Goal: Task Accomplishment & Management: Manage account settings

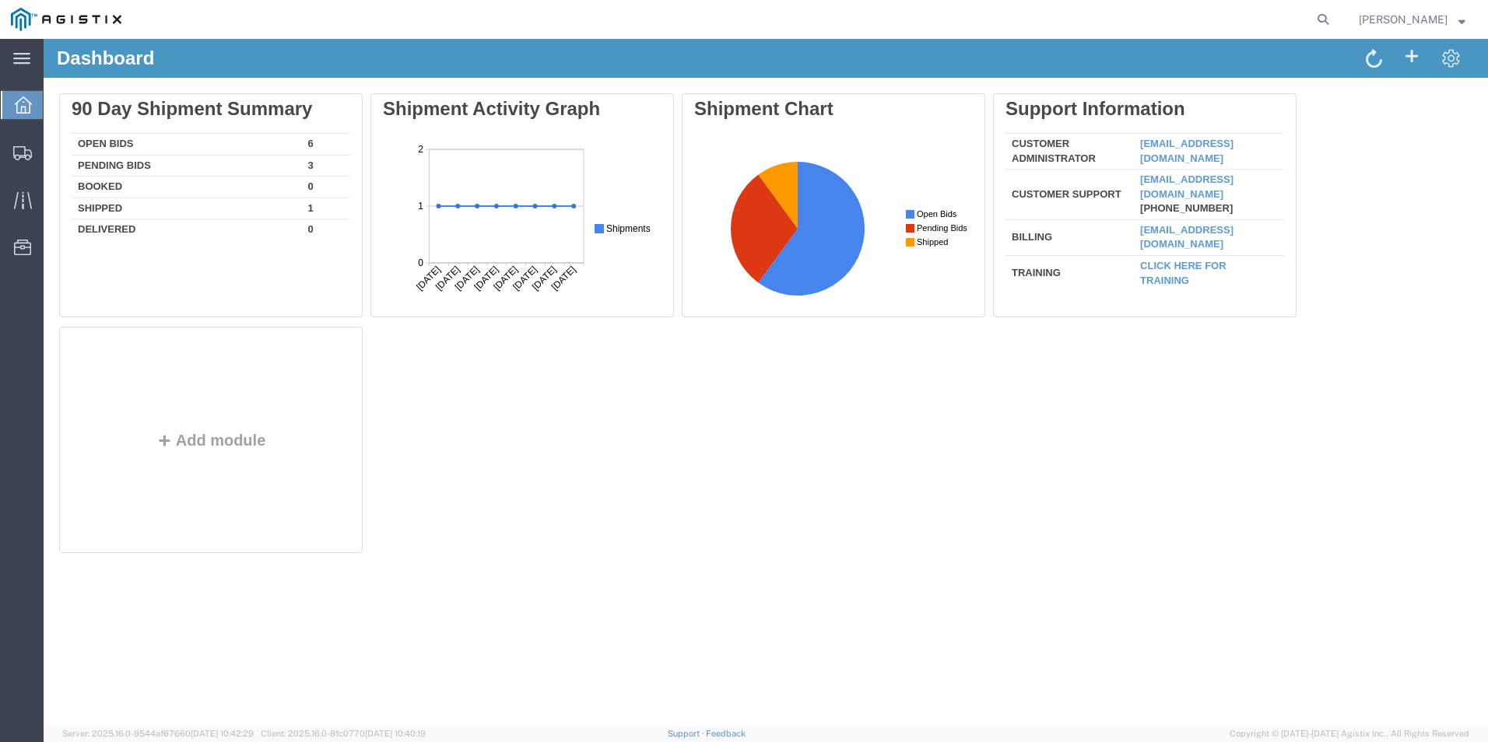
drag, startPoint x: 1328, startPoint y: 16, endPoint x: 1314, endPoint y: 19, distance: 15.0
click at [1328, 16] on icon at bounding box center [1323, 20] width 22 height 22
click at [1216, 13] on input "search" at bounding box center [1075, 19] width 473 height 37
paste input "56358188"
type input "56358188"
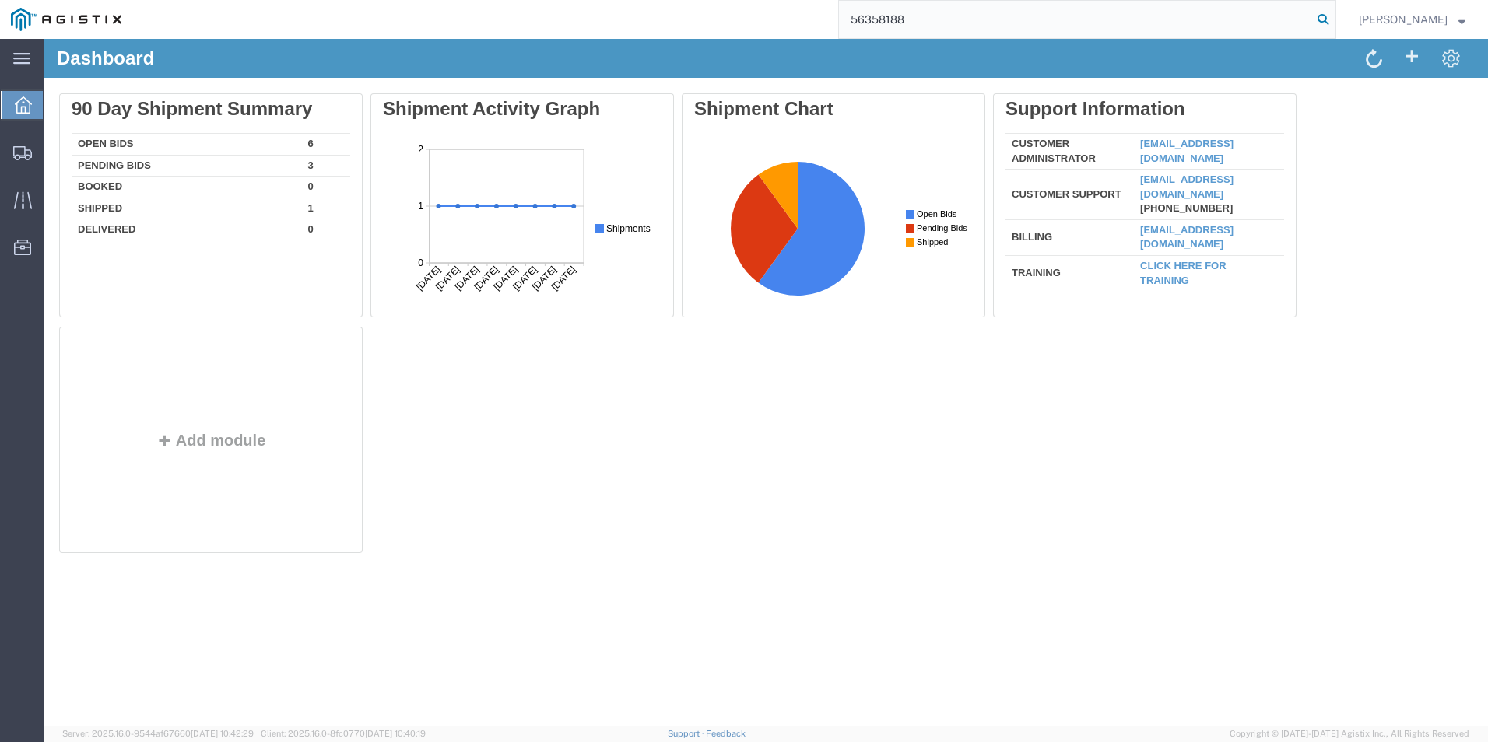
click at [1331, 19] on icon at bounding box center [1323, 20] width 22 height 22
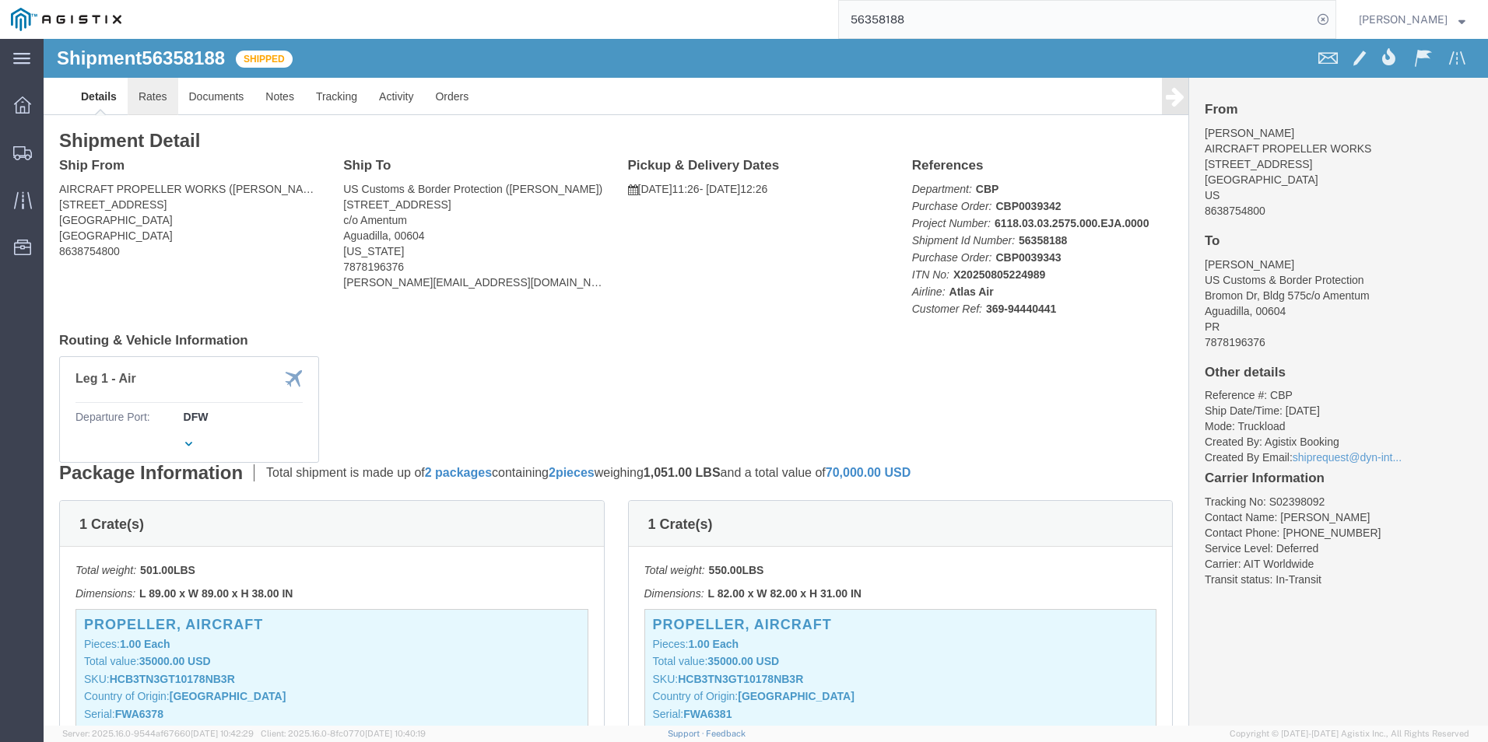
click link "Rates"
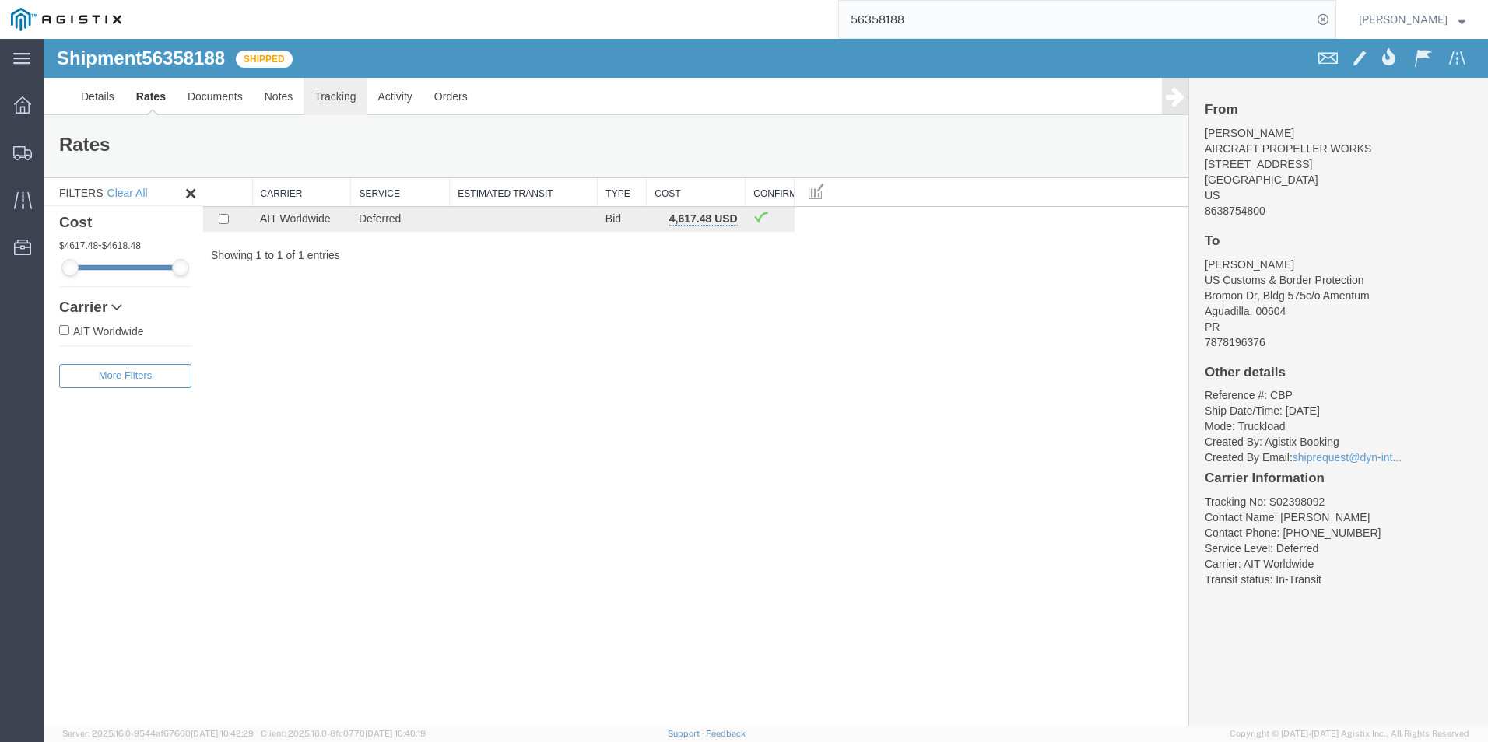
click at [341, 99] on link "Tracking" at bounding box center [335, 96] width 63 height 37
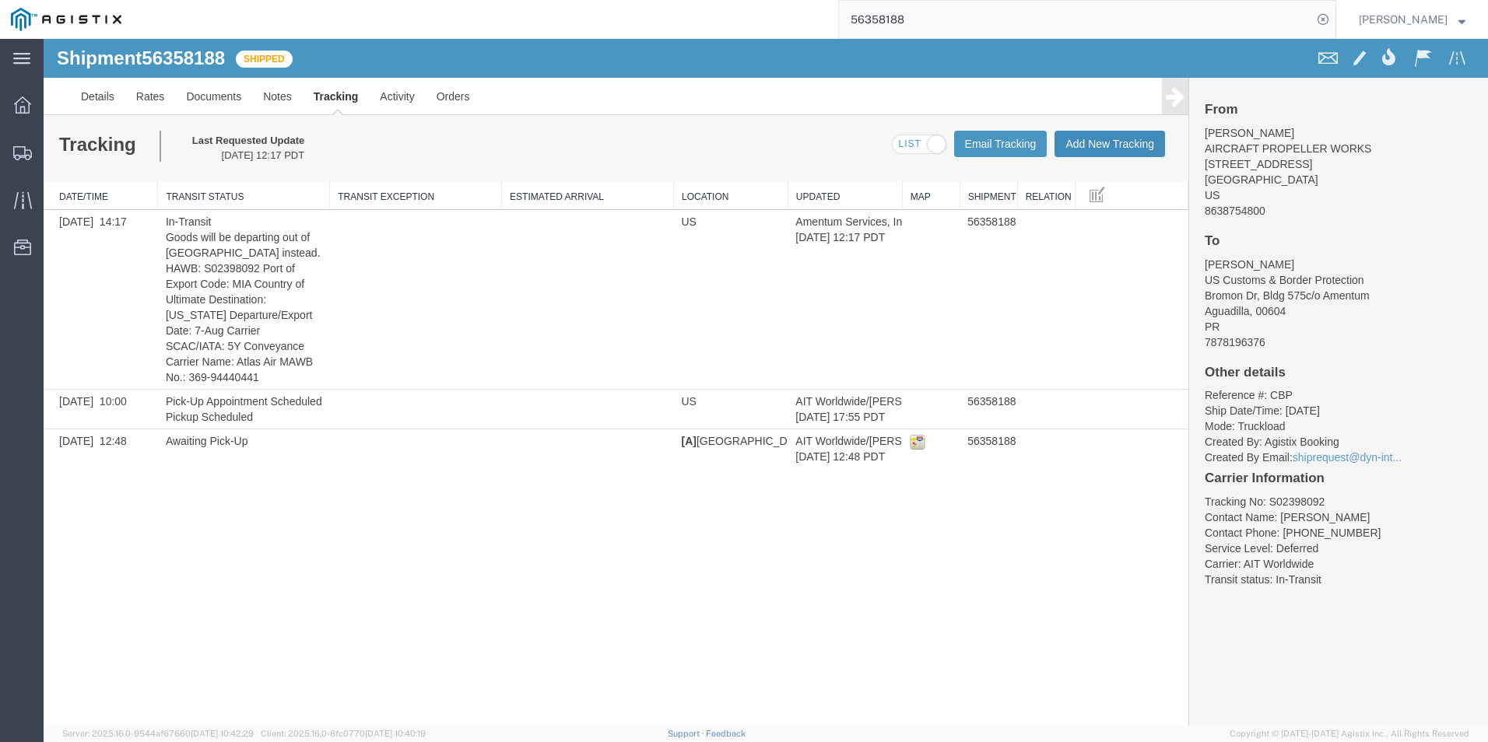
click at [1129, 147] on button "Add New Tracking" at bounding box center [1110, 144] width 111 height 26
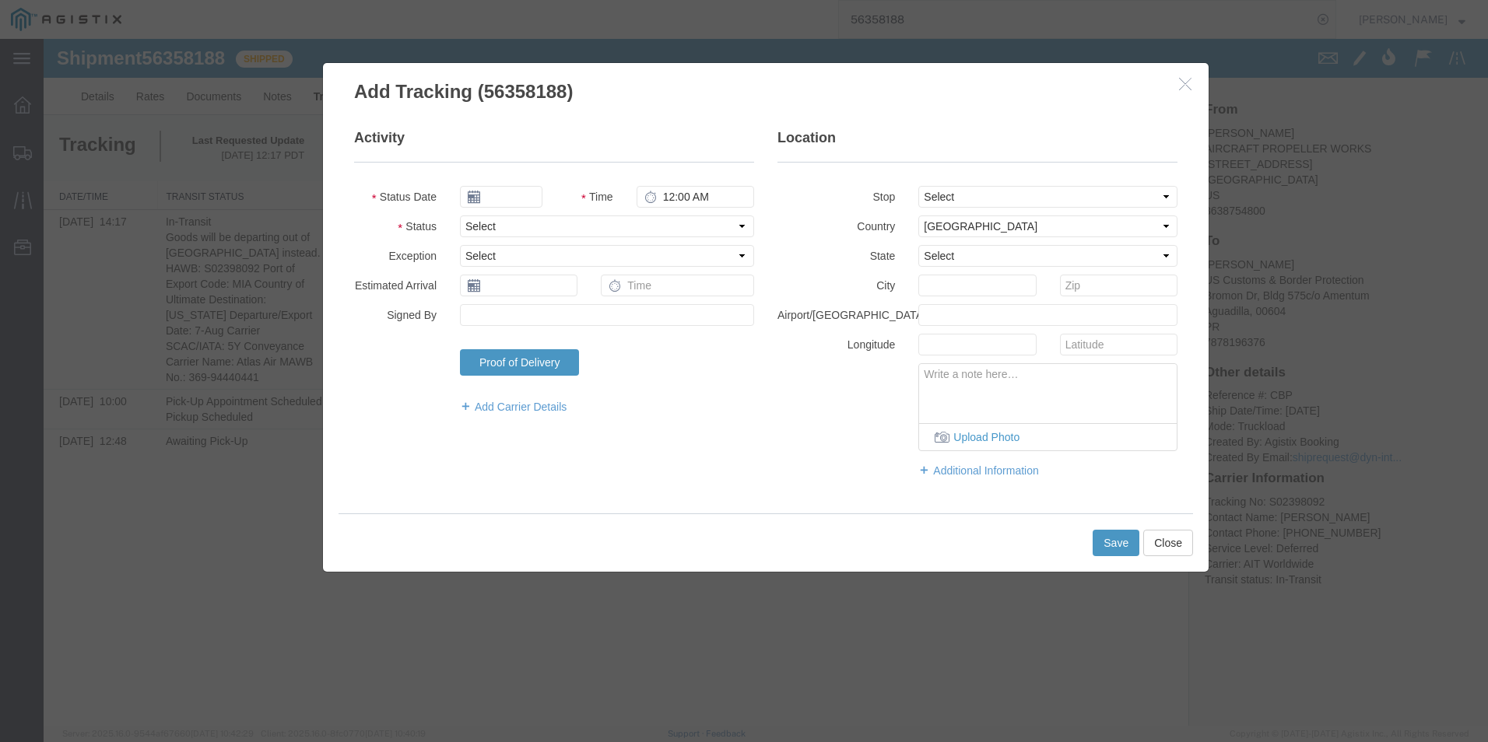
type input "[DATE]"
type input "6:00 PM"
type button "Add New Tracking"
click at [507, 190] on input "[DATE]" at bounding box center [501, 197] width 82 height 22
click at [595, 294] on td "8" at bounding box center [588, 293] width 23 height 23
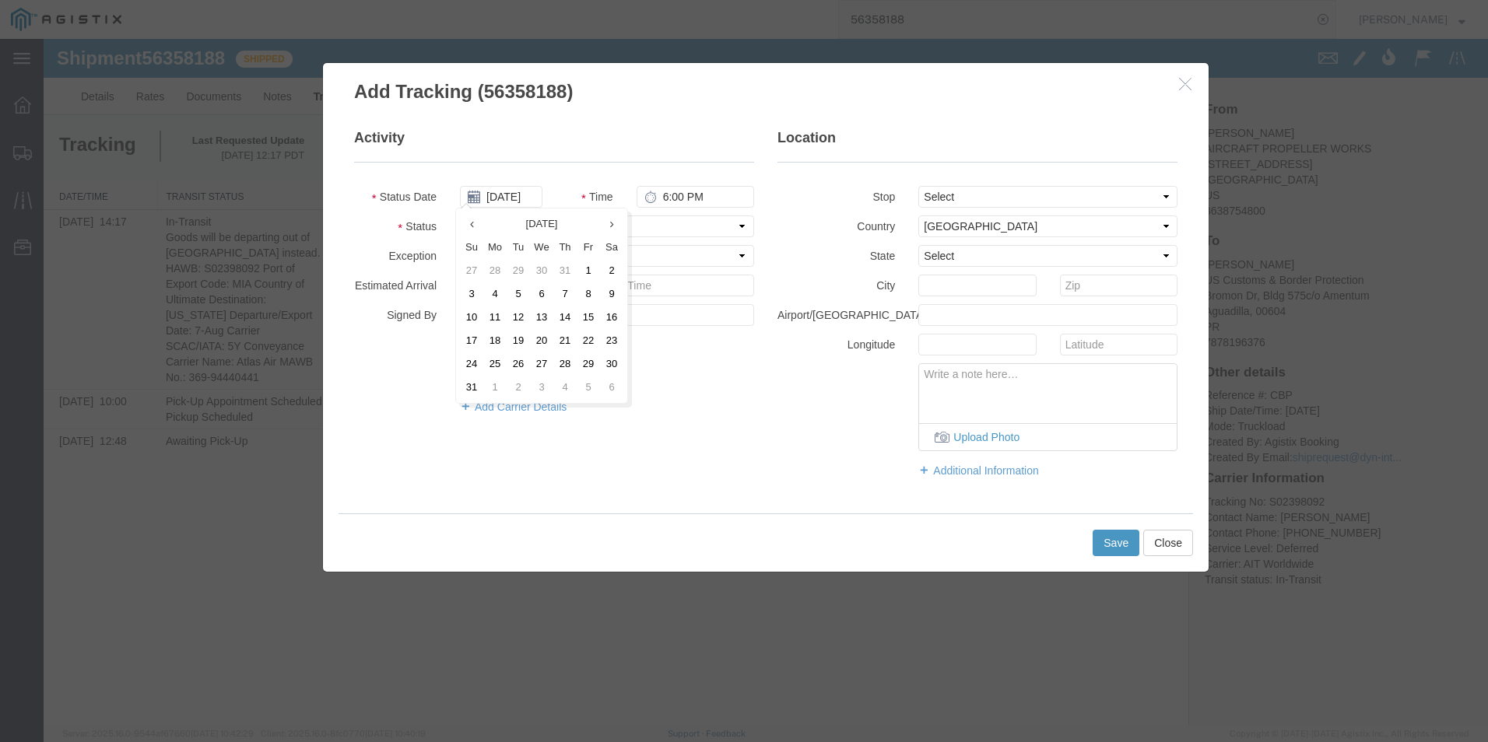
type input "[DATE]"
click at [661, 197] on input "6:00 PM" at bounding box center [696, 197] width 118 height 22
click at [564, 223] on select "Select Arrival Notice Available Arrival Notice Imported Arrive at Delivery Loca…" at bounding box center [607, 227] width 294 height 22
click at [668, 193] on input "10:30 PM" at bounding box center [696, 197] width 118 height 22
type input "9:10 PM"
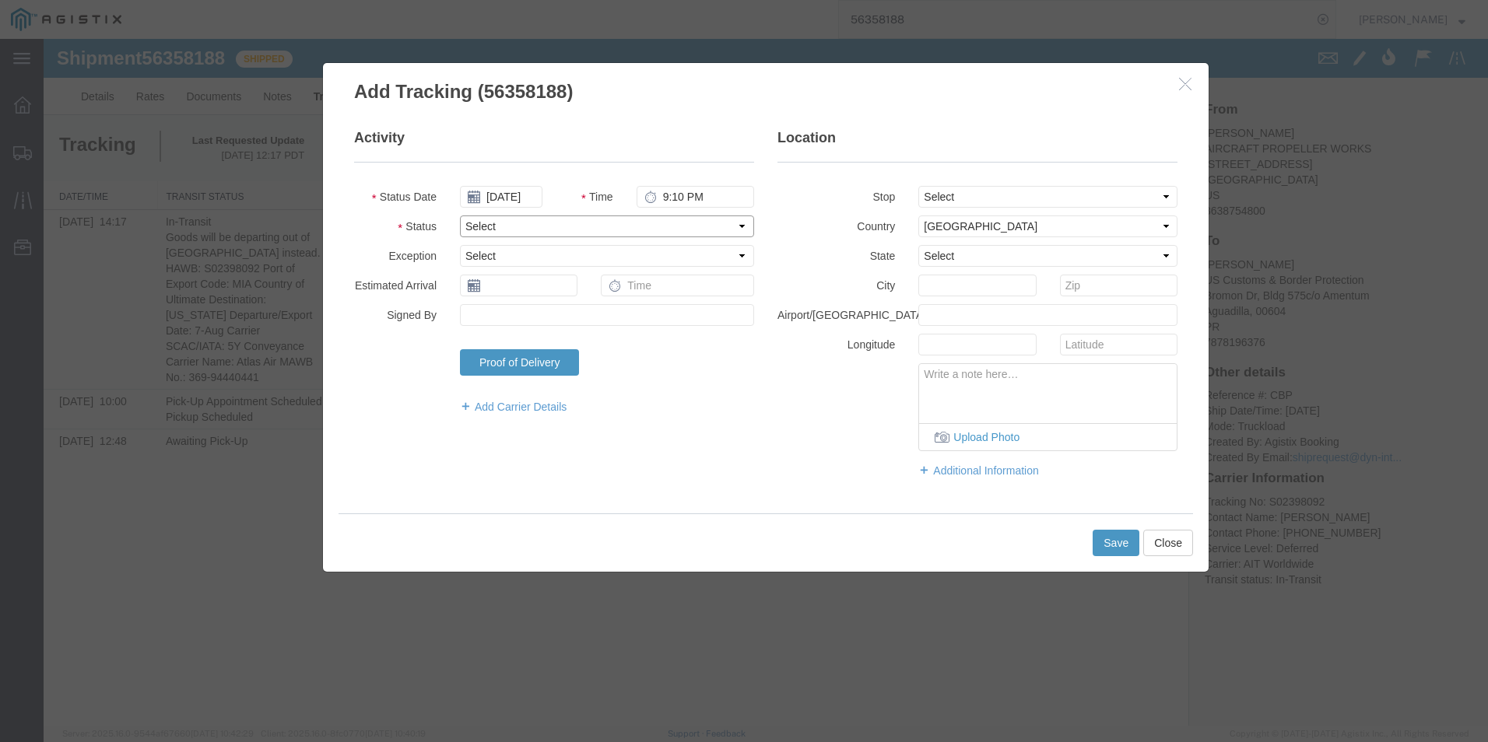
click at [638, 223] on select "Select Arrival Notice Available Arrival Notice Imported Arrive at Delivery Loca…" at bounding box center [607, 227] width 294 height 22
select select "DEPTERM"
click at [460, 216] on select "Select Arrival Notice Available Arrival Notice Imported Arrive at Delivery Loca…" at bounding box center [607, 227] width 294 height 22
click at [1116, 547] on button "Save" at bounding box center [1116, 543] width 47 height 26
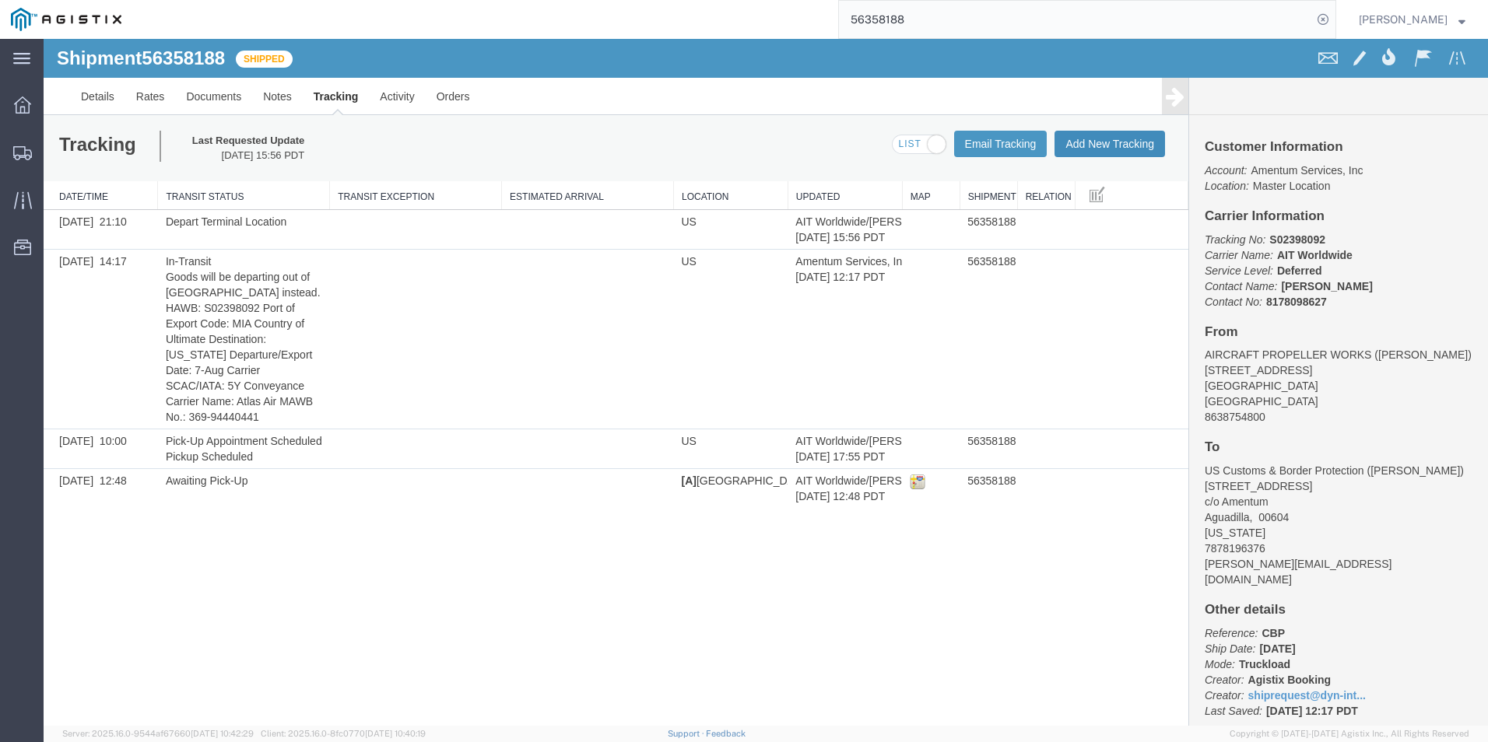
click at [1084, 147] on button "Add New Tracking" at bounding box center [1110, 144] width 111 height 26
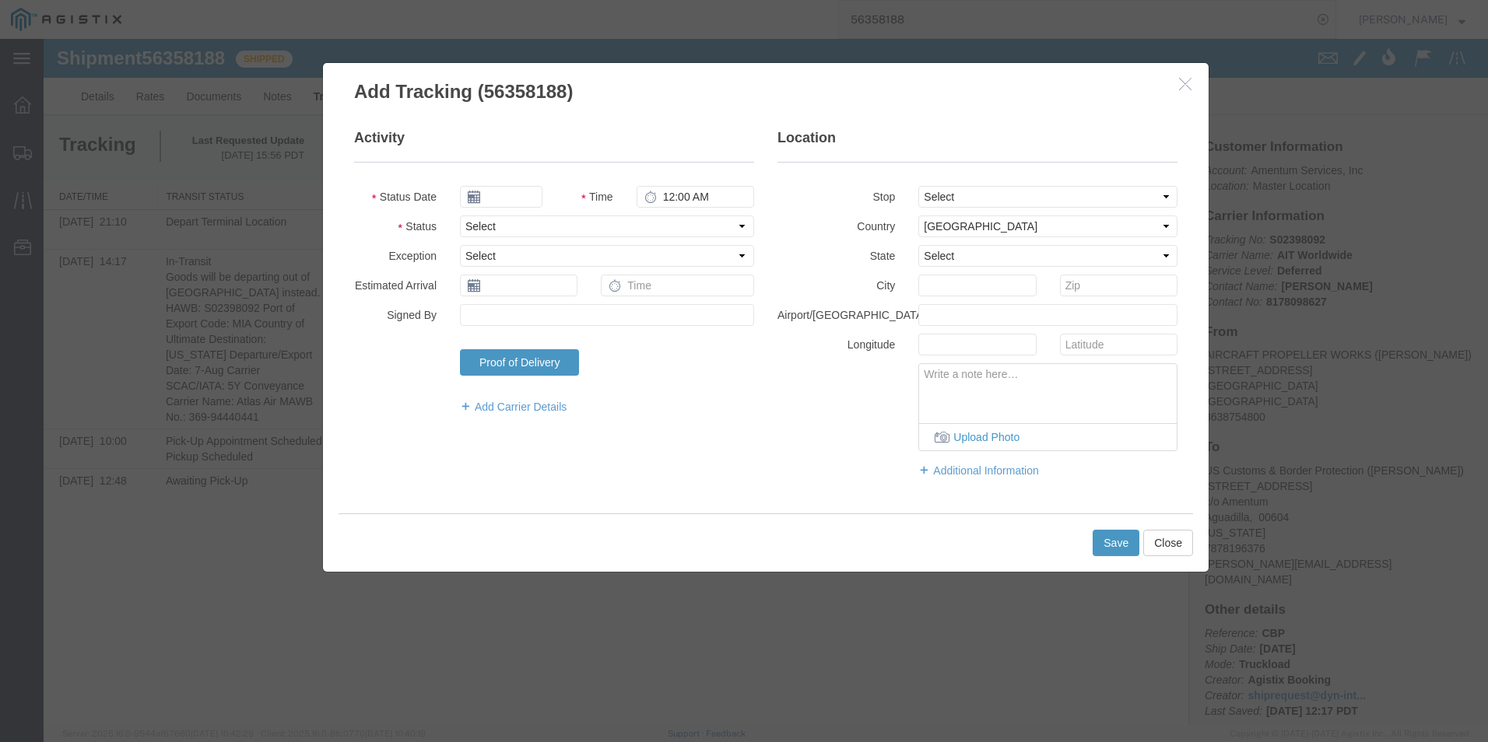
type input "[DATE]"
type input "6:00 PM"
click at [515, 197] on input "[DATE]" at bounding box center [501, 197] width 82 height 22
click at [586, 292] on td "8" at bounding box center [588, 293] width 23 height 23
type input "[DATE]"
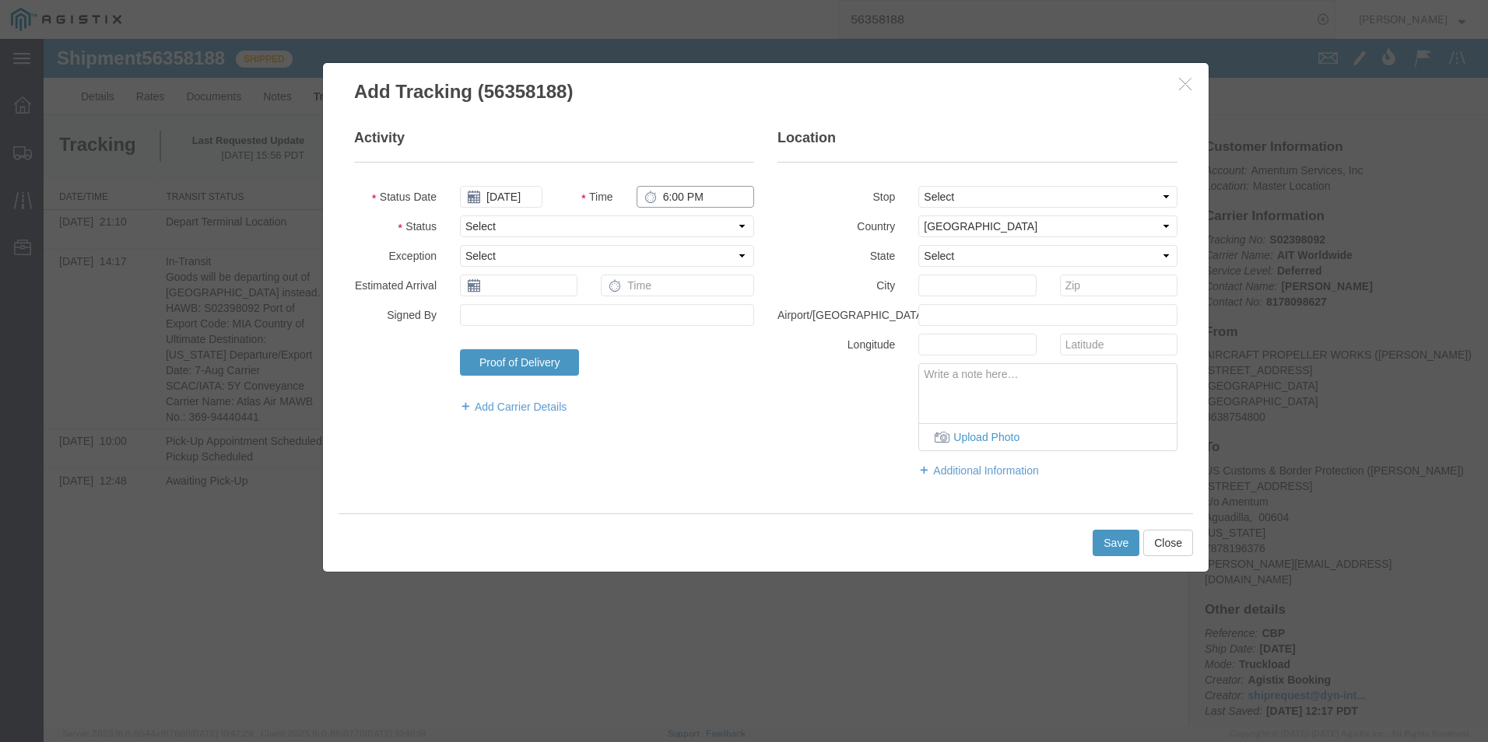
click at [657, 192] on input "6:00 PM" at bounding box center [696, 197] width 118 height 22
type input "9:27 PM"
click at [505, 228] on select "Select Arrival Notice Available Arrival Notice Imported Arrive at Delivery Loca…" at bounding box center [607, 227] width 294 height 22
select select "SHPOHDST"
click at [460, 216] on select "Select Arrival Notice Available Arrival Notice Imported Arrive at Delivery Loca…" at bounding box center [607, 227] width 294 height 22
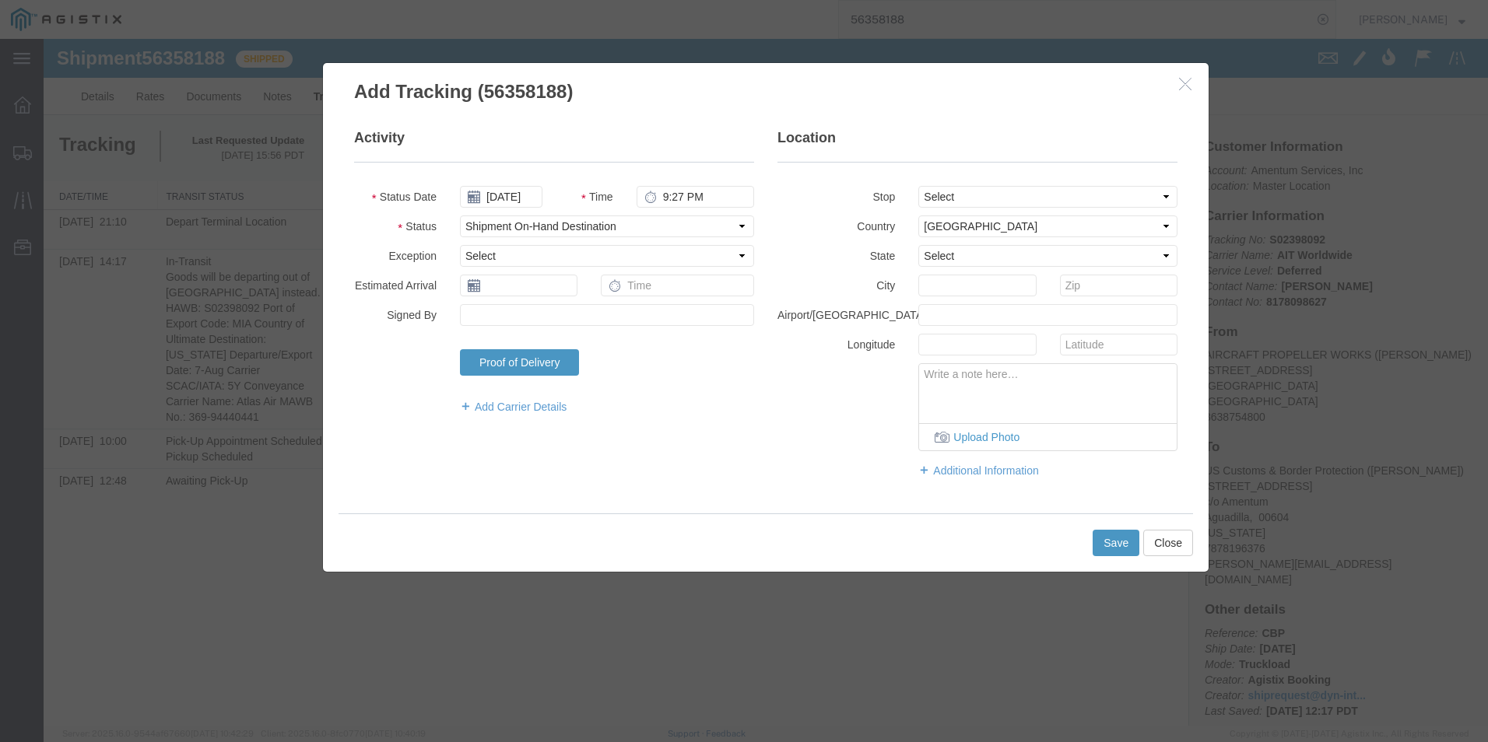
click at [750, 448] on div "Activity Status Date [DATE] Time 9:27 PM Status Select Arrival Notice Available…" at bounding box center [765, 311] width 847 height 366
click at [1113, 547] on button "Save" at bounding box center [1116, 543] width 47 height 26
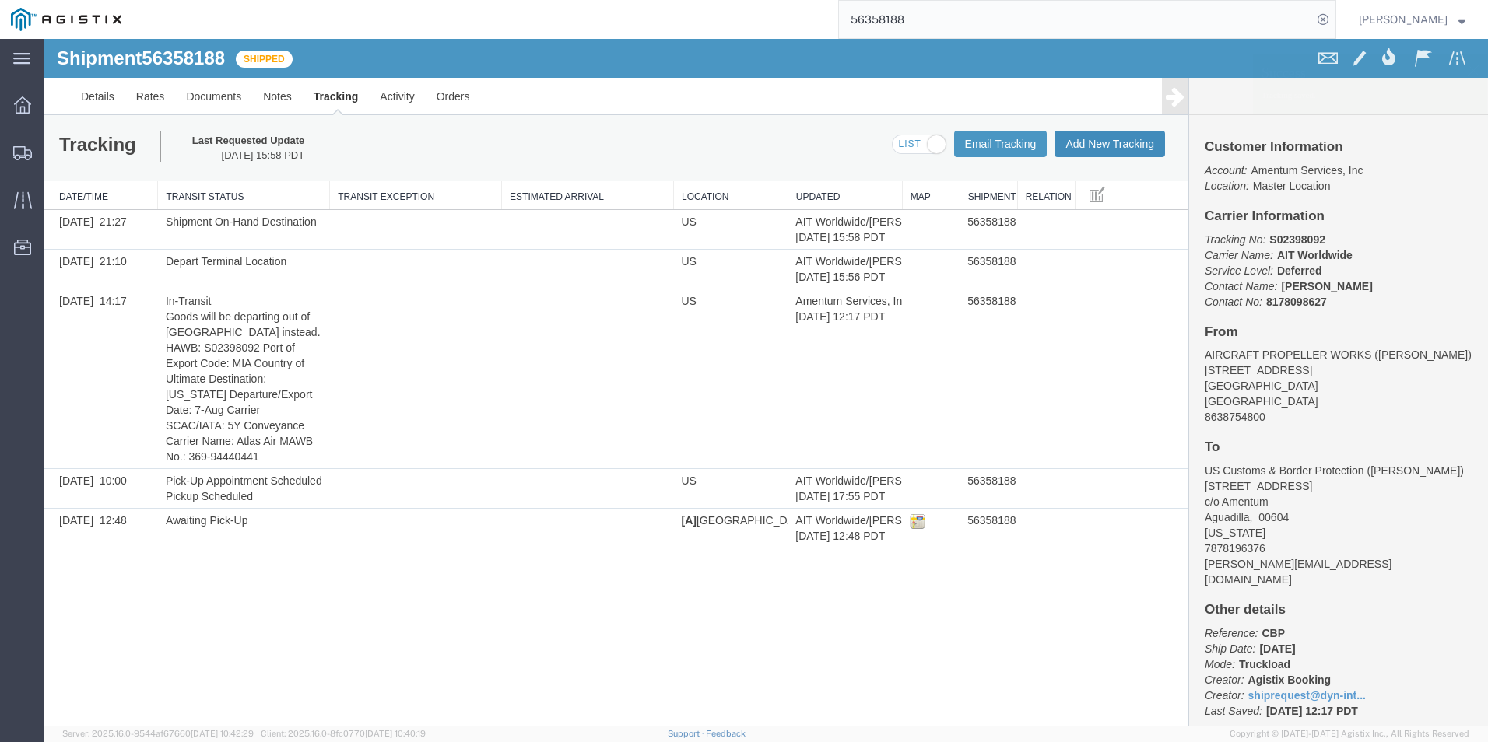
click at [1090, 147] on button "Add New Tracking" at bounding box center [1110, 144] width 111 height 26
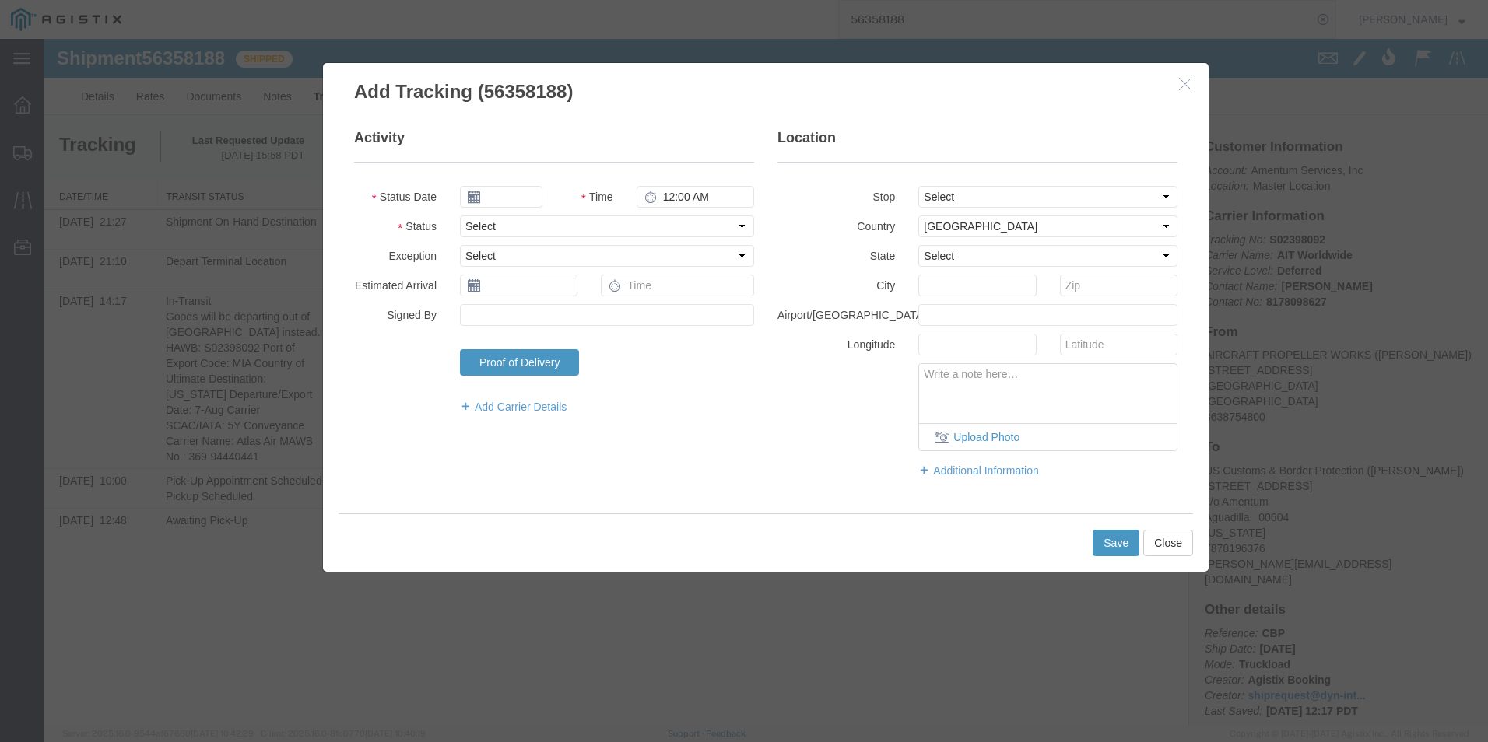
type input "[DATE]"
type input "6:00 PM"
click at [508, 199] on input "[DATE]" at bounding box center [501, 197] width 82 height 22
click at [563, 313] on td "14" at bounding box center [564, 317] width 23 height 23
type input "[DATE]"
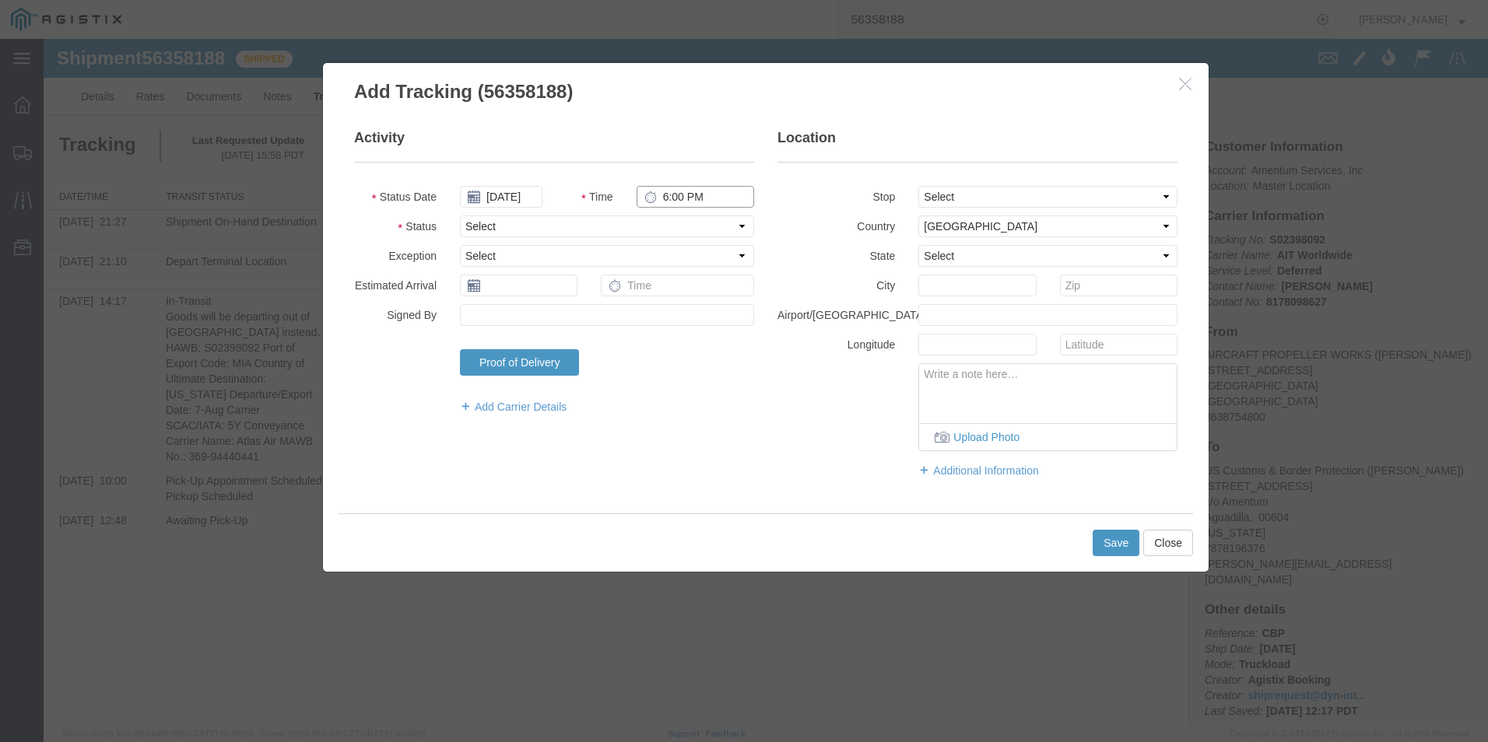
click at [665, 202] on input "6:00 PM" at bounding box center [696, 197] width 118 height 22
type input "10:00 AM"
click at [598, 230] on select "Select Arrival Notice Available Arrival Notice Imported Arrive at Delivery Loca…" at bounding box center [607, 227] width 294 height 22
click at [851, 458] on fieldset "Location Stop Select From: [STREET_ADDRESS] To: [STREET_ADDRESS] Country Select…" at bounding box center [977, 311] width 400 height 366
click at [972, 391] on textarea at bounding box center [1048, 389] width 258 height 51
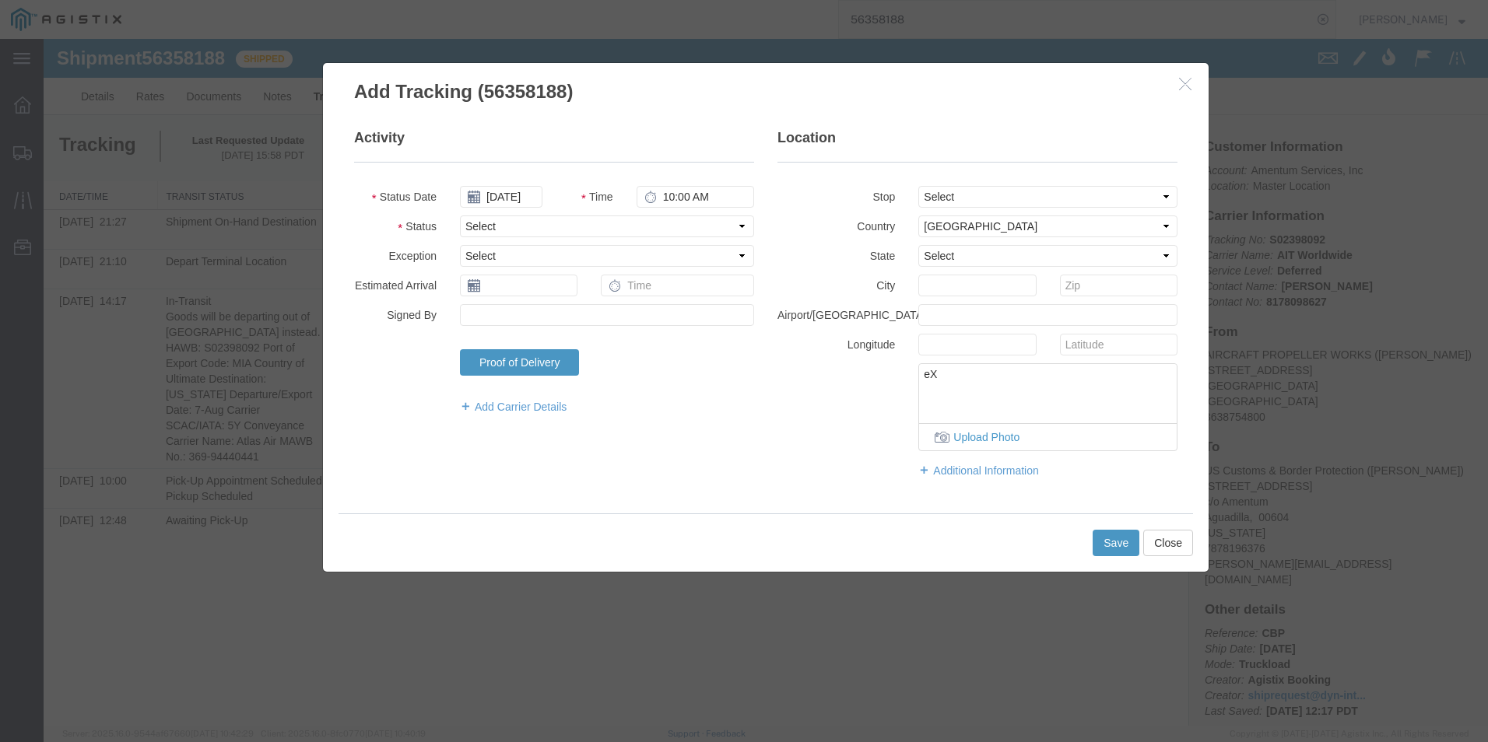
type textarea "e"
type textarea "E"
type textarea "D"
type textarea "Scheduled for delivery [DATE]"
click at [1108, 541] on button "Save" at bounding box center [1116, 543] width 47 height 26
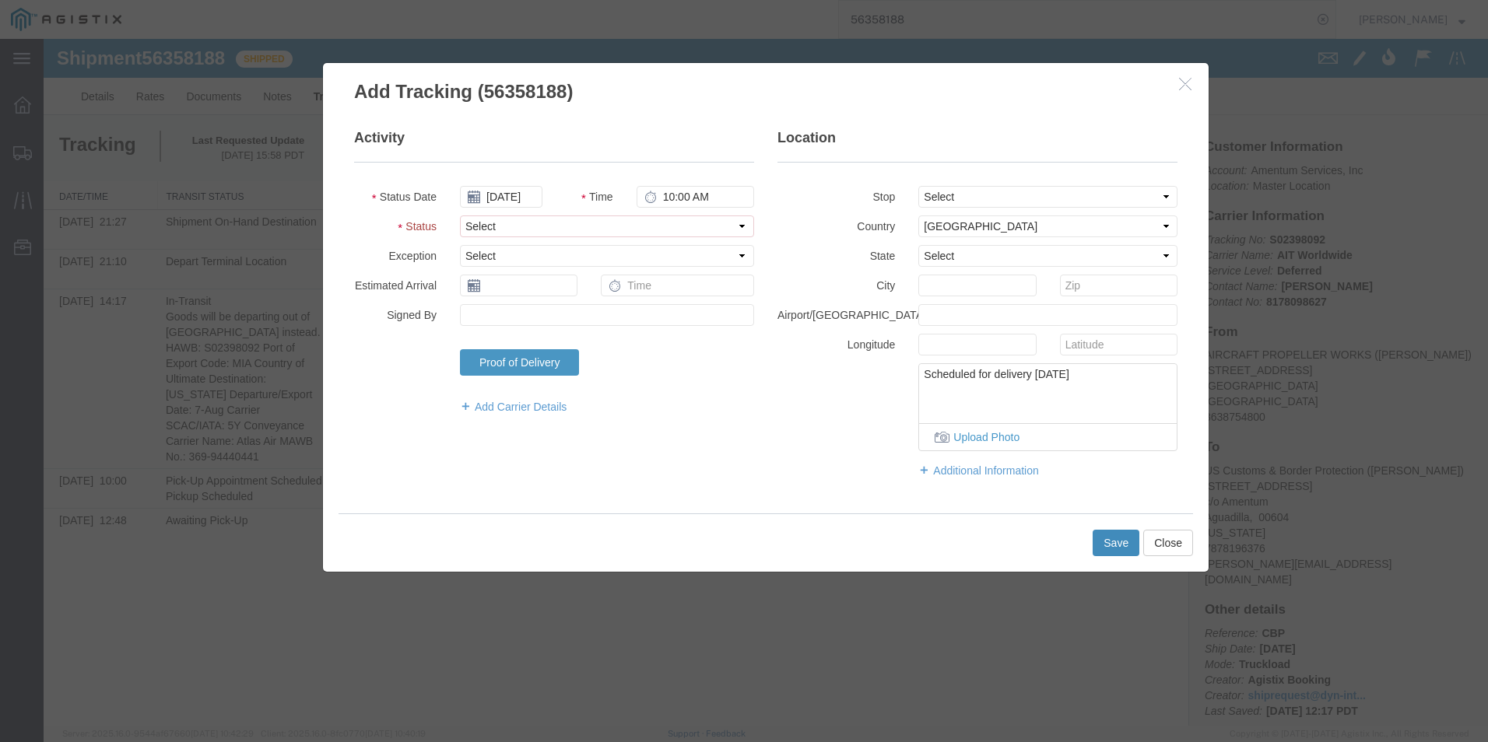
click at [1111, 546] on button "Save" at bounding box center [1116, 543] width 47 height 26
click at [504, 230] on select "Select Arrival Notice Available Arrival Notice Imported Arrive at Delivery Loca…" at bounding box center [607, 227] width 294 height 22
select select "SHPOHDST"
click at [460, 216] on select "Select Arrival Notice Available Arrival Notice Imported Arrive at Delivery Loca…" at bounding box center [607, 227] width 294 height 22
click at [1110, 542] on button "Save" at bounding box center [1116, 543] width 47 height 26
